Goal: Task Accomplishment & Management: Manage account settings

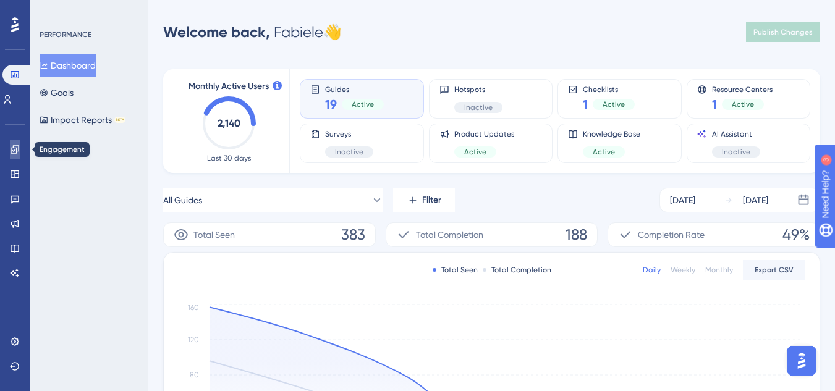
click at [14, 155] on link at bounding box center [15, 150] width 10 height 20
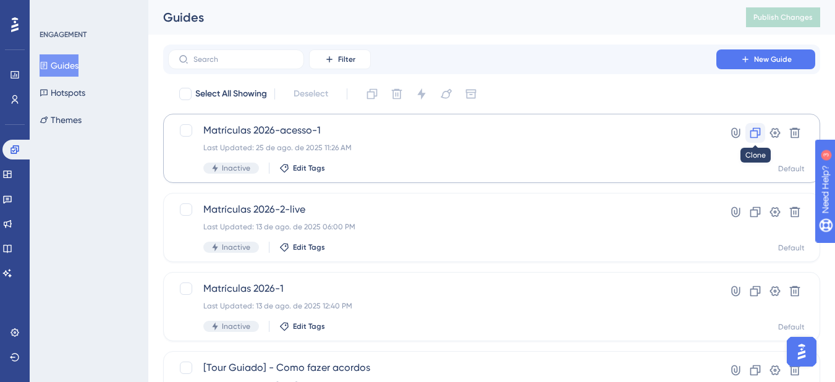
click at [757, 132] on icon at bounding box center [755, 133] width 12 height 12
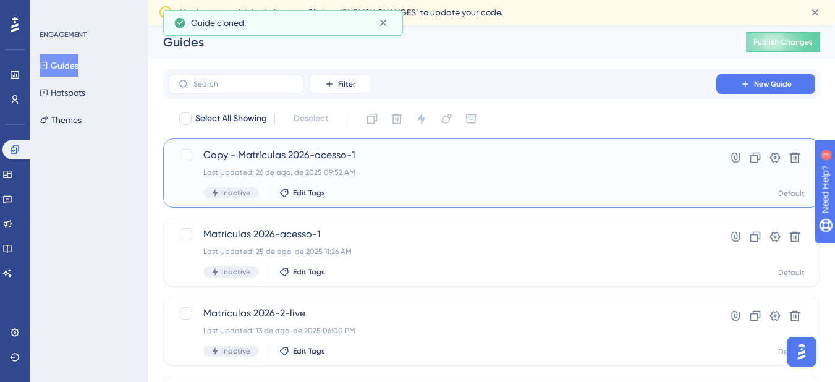
click at [396, 166] on div "Copy - Matrículas 2026-acesso-1 Last Updated: 26 de ago. de 2025 09:52 AM Inact…" at bounding box center [442, 173] width 478 height 51
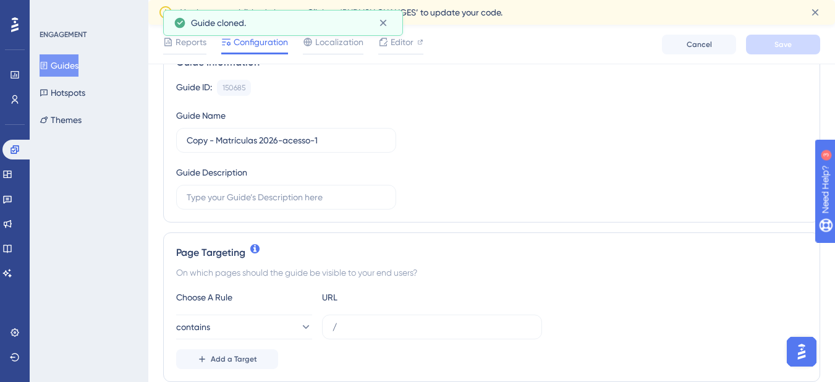
scroll to position [124, 0]
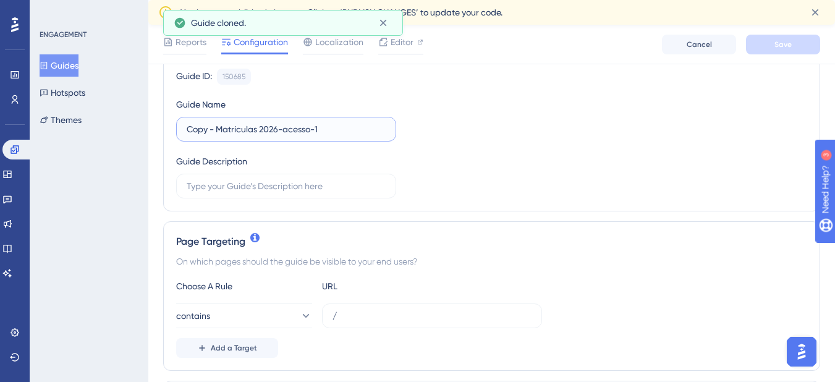
click at [307, 131] on input "Copy - Matrículas 2026-acesso-1" at bounding box center [286, 129] width 199 height 14
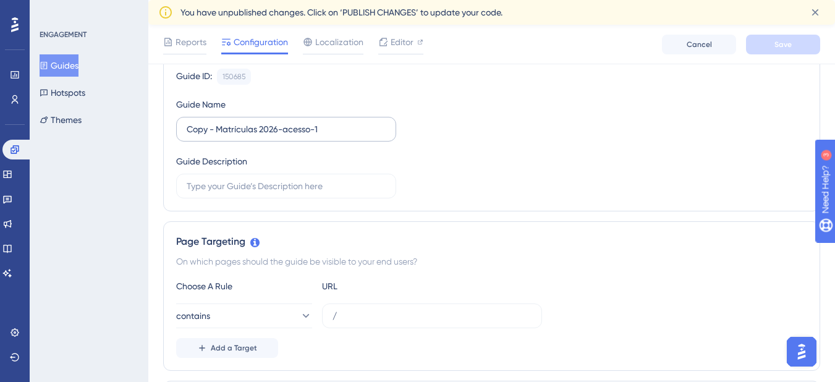
scroll to position [0, 0]
drag, startPoint x: 322, startPoint y: 129, endPoint x: 316, endPoint y: 130, distance: 6.3
click at [316, 130] on input "Copy - Matrículas 2026-acesso-1" at bounding box center [286, 129] width 199 height 14
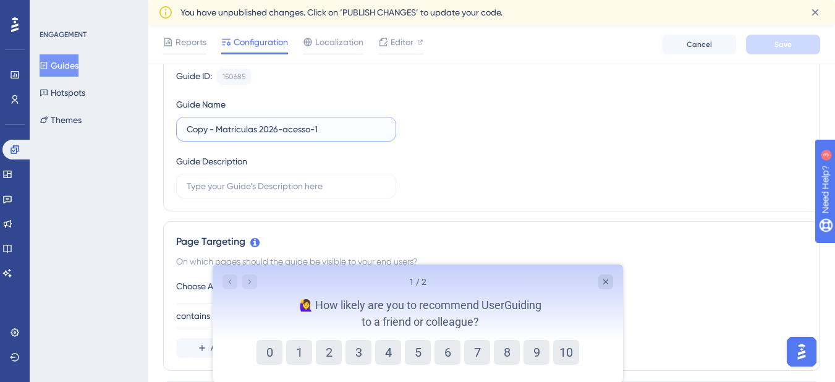
drag, startPoint x: 220, startPoint y: 129, endPoint x: 172, endPoint y: 129, distance: 47.6
click at [172, 129] on div "Guide Information Guide ID: 150685 Copy Guide Name Copy - Matrículas 2026-acess…" at bounding box center [491, 121] width 657 height 181
click at [603, 281] on icon "Close survey" at bounding box center [605, 282] width 10 height 10
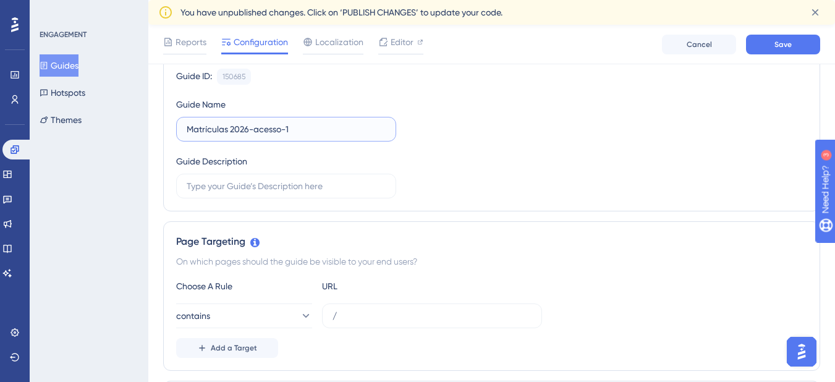
click at [325, 126] on input "Matrículas 2026-acesso-1" at bounding box center [286, 129] width 199 height 14
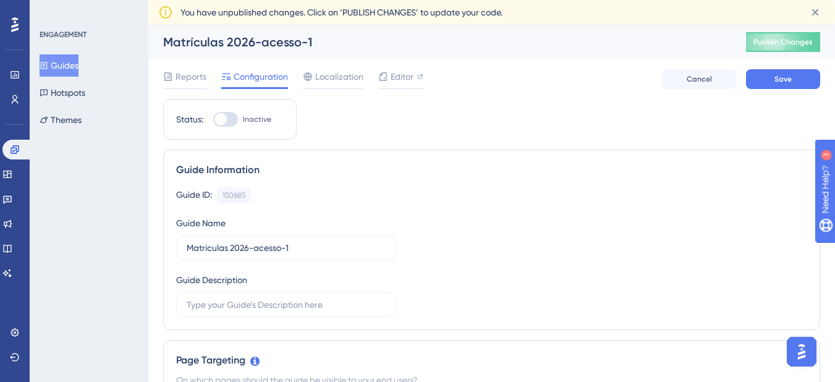
click at [70, 62] on button "Guides" at bounding box center [59, 65] width 39 height 22
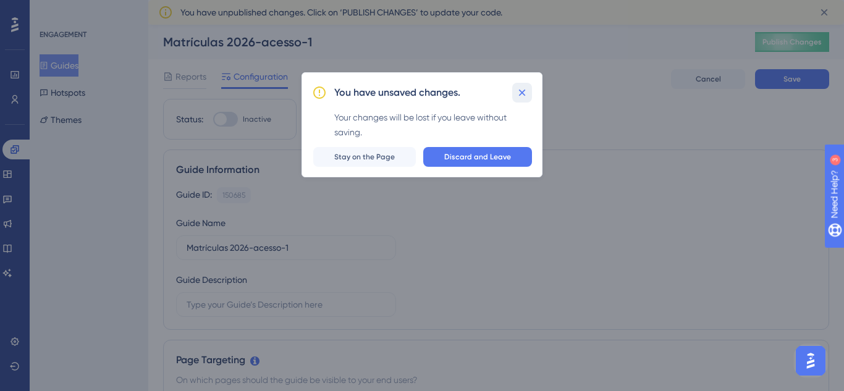
click at [529, 87] on button at bounding box center [522, 93] width 20 height 20
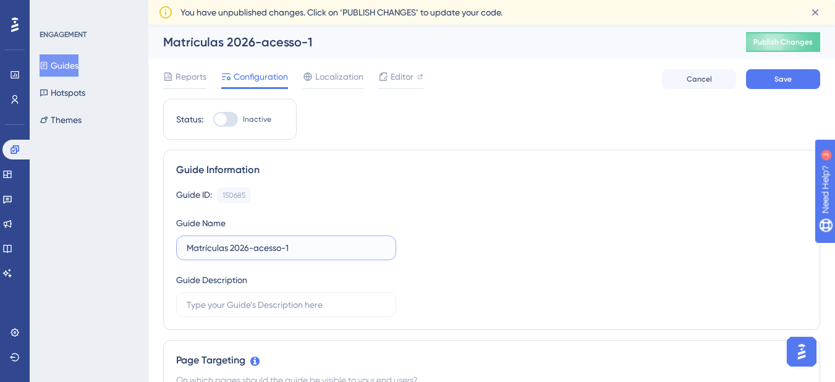
click at [297, 244] on input "Matrículas 2026-acesso-1" at bounding box center [286, 248] width 199 height 14
type input "Matrículas 2026-acesso-2"
click at [442, 237] on div "Guide ID: 150685 Copy Guide Name Matrículas 2026-acesso-2 Guide Description" at bounding box center [491, 252] width 631 height 130
click at [407, 77] on span "Editor" at bounding box center [402, 76] width 23 height 15
click at [221, 124] on div at bounding box center [221, 119] width 12 height 12
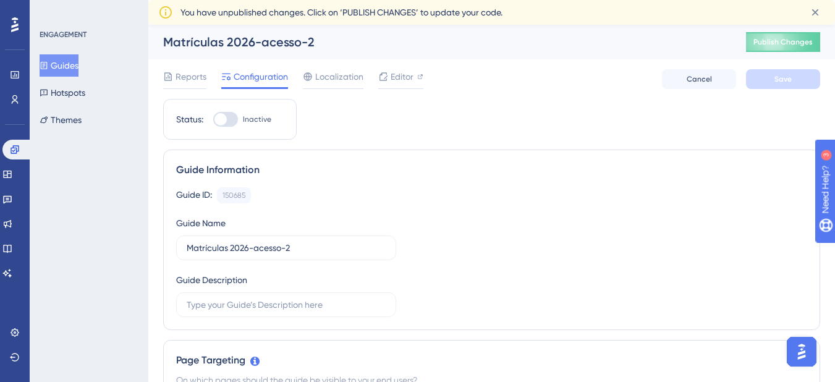
click at [213, 120] on input "Inactive" at bounding box center [213, 119] width 1 height 1
checkbox input "true"
click at [791, 79] on span "Save" at bounding box center [783, 79] width 17 height 10
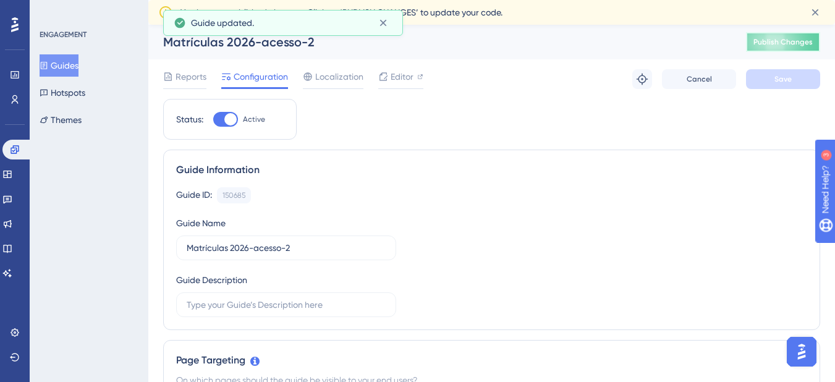
click at [793, 44] on span "Publish Changes" at bounding box center [783, 42] width 59 height 10
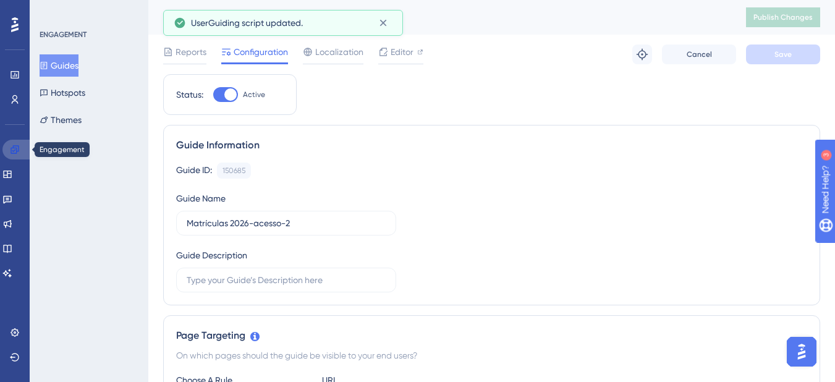
click at [21, 148] on link at bounding box center [17, 150] width 30 height 20
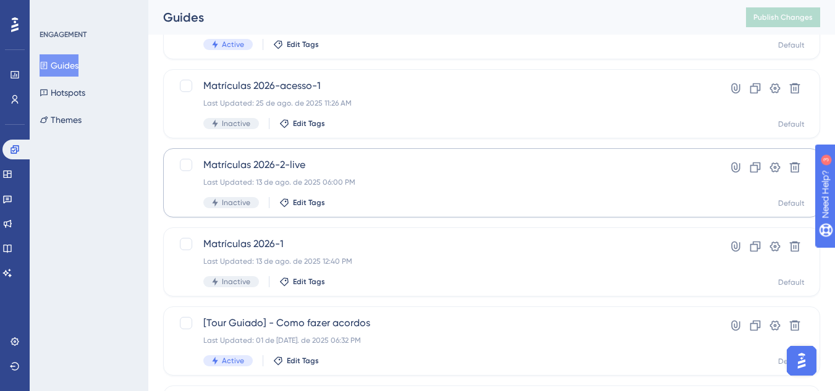
scroll to position [62, 0]
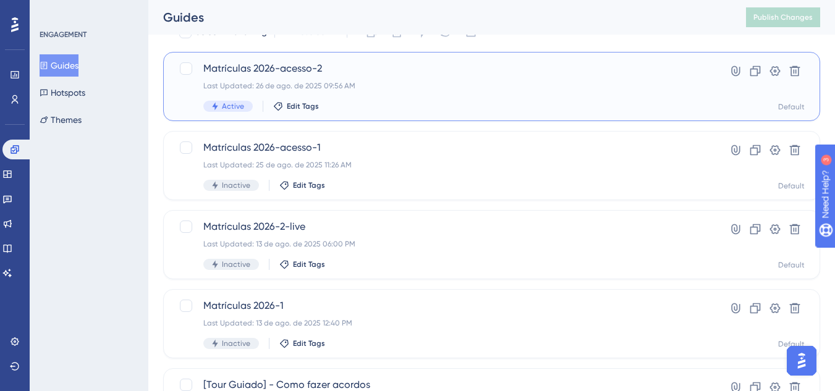
click at [385, 82] on div "Last Updated: 26 de ago. de 2025 09:56 AM" at bounding box center [442, 86] width 478 height 10
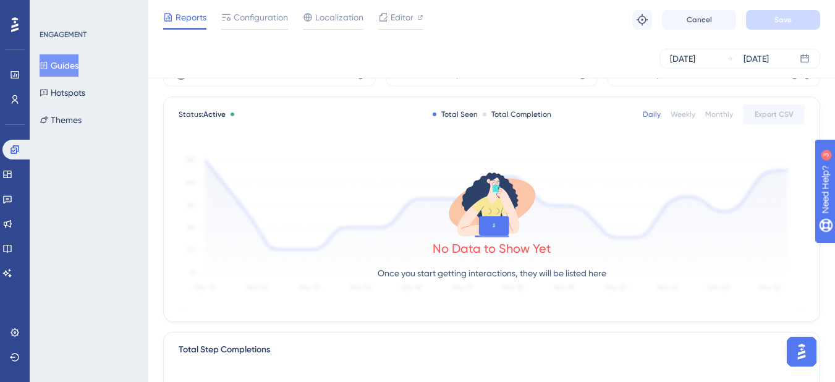
scroll to position [124, 0]
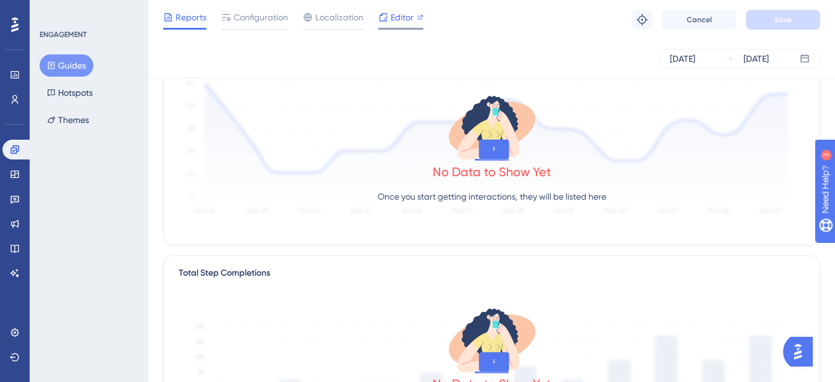
click at [394, 23] on span "Editor" at bounding box center [402, 17] width 23 height 15
